Goal: Information Seeking & Learning: Learn about a topic

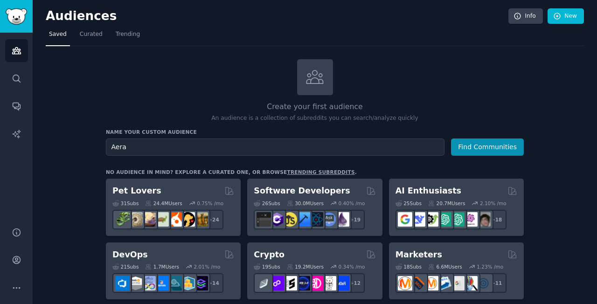
type input "Aera"
click at [451, 139] on button "Find Communities" at bounding box center [487, 147] width 73 height 17
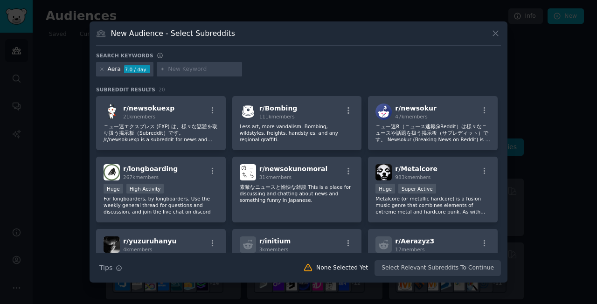
click at [494, 32] on icon at bounding box center [495, 33] width 5 height 5
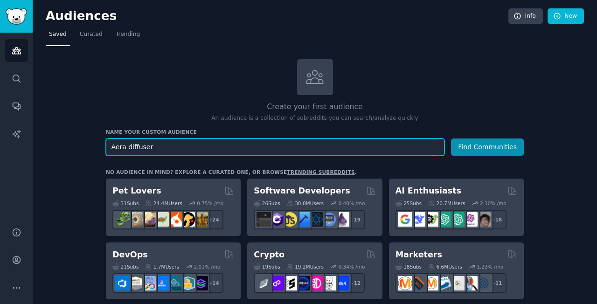
type input "Aera diffuser"
click at [451, 139] on button "Find Communities" at bounding box center [487, 147] width 73 height 17
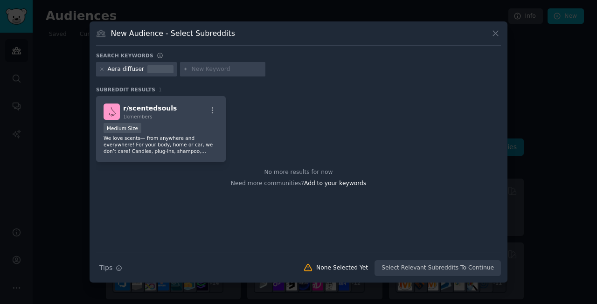
click at [498, 35] on icon at bounding box center [495, 33] width 5 height 5
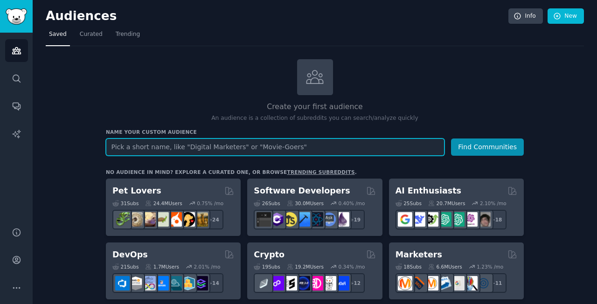
scroll to position [4, 0]
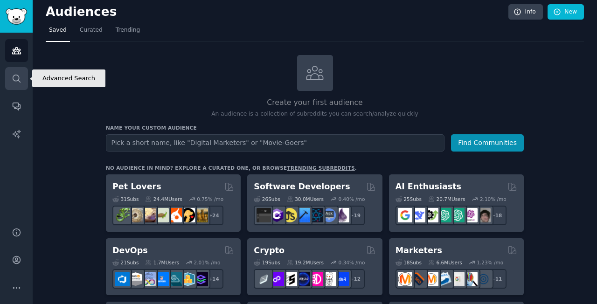
click at [17, 81] on icon "Sidebar" at bounding box center [16, 78] width 7 height 7
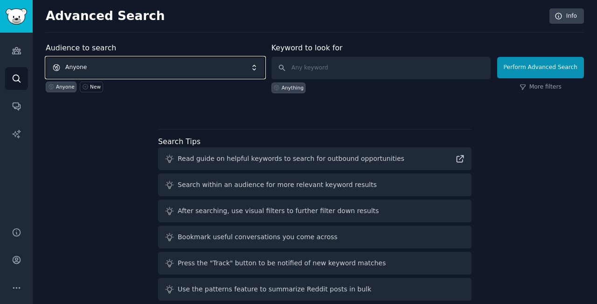
click at [155, 64] on span "Anyone" at bounding box center [155, 67] width 219 height 21
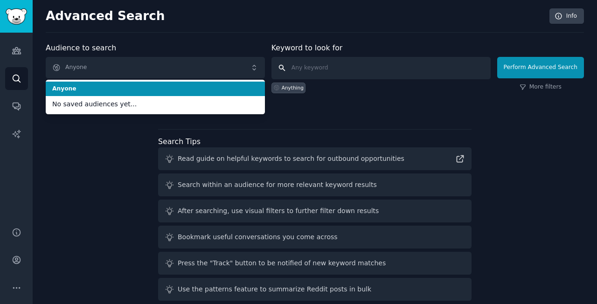
click at [369, 72] on input "text" at bounding box center [381, 68] width 219 height 22
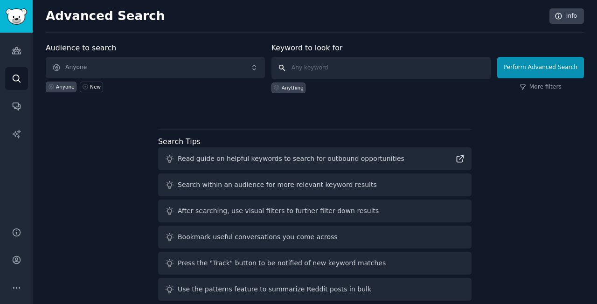
paste input "Aera diffuser"
type input "Aera diffuser"
click button "Perform Advanced Search" at bounding box center [541, 67] width 87 height 21
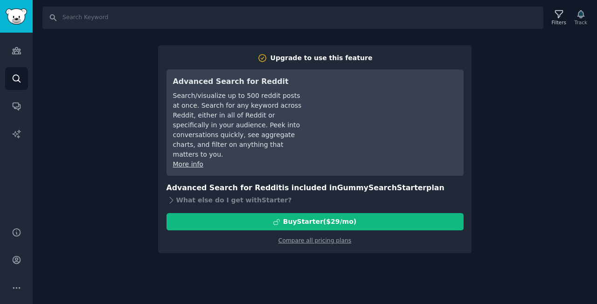
click at [490, 114] on div "Search Filters Track Upgrade to use this feature Advanced Search for Reddit Sea…" at bounding box center [315, 152] width 565 height 304
click at [19, 131] on icon "Sidebar" at bounding box center [17, 134] width 10 height 10
